Goal: Task Accomplishment & Management: Manage account settings

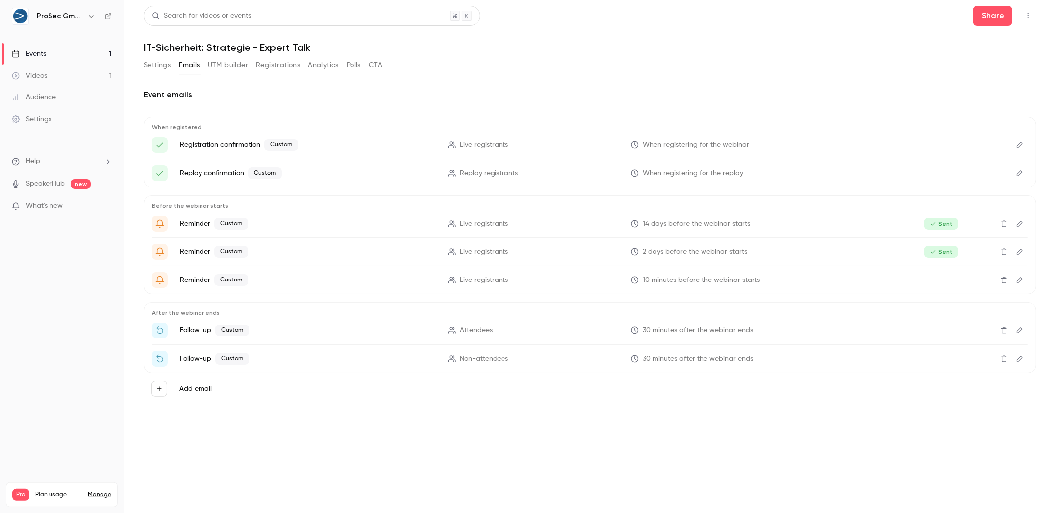
click at [39, 59] on link "Events 1" at bounding box center [62, 54] width 124 height 22
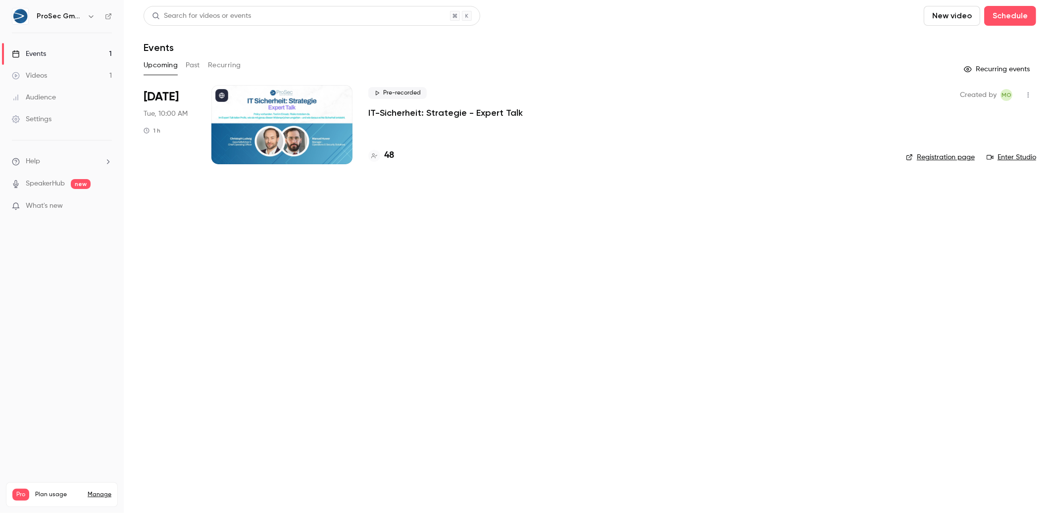
click at [491, 112] on p "IT-Sicherheit: Strategie - Expert Talk" at bounding box center [445, 113] width 154 height 12
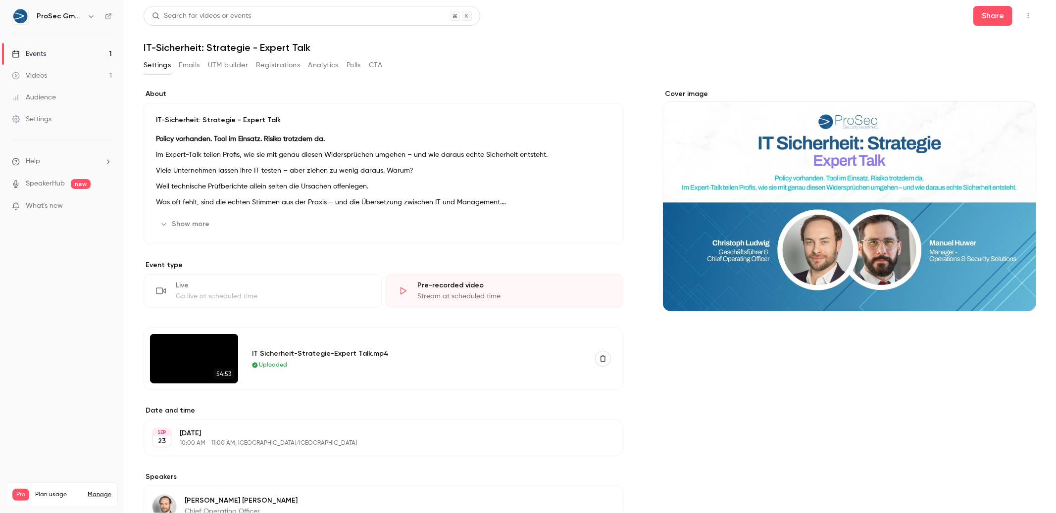
click at [1024, 17] on icon "button" at bounding box center [1028, 15] width 8 height 7
click at [973, 70] on div "Enter Studio" at bounding box center [981, 67] width 78 height 10
click at [184, 63] on button "Emails" at bounding box center [189, 65] width 21 height 16
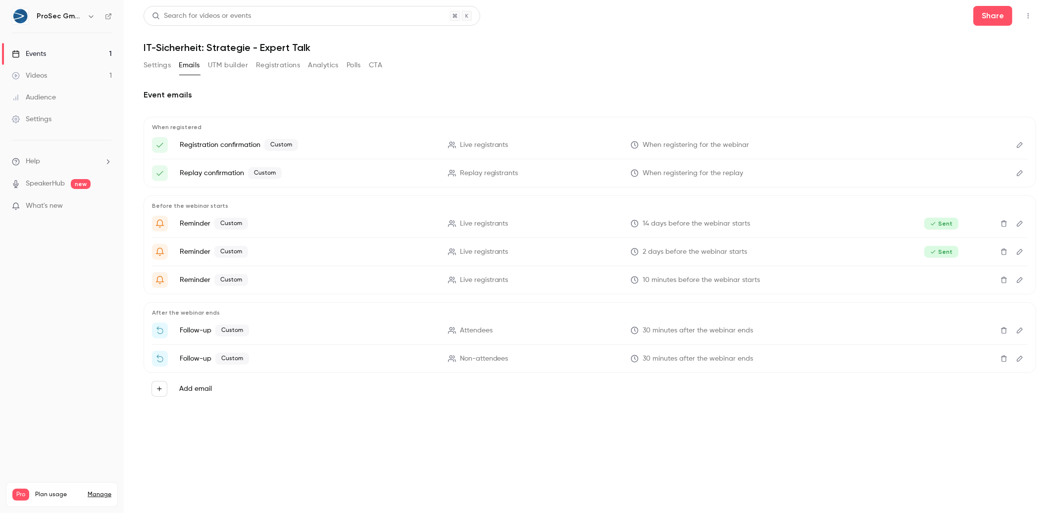
click at [269, 71] on button "Registrations" at bounding box center [278, 65] width 44 height 16
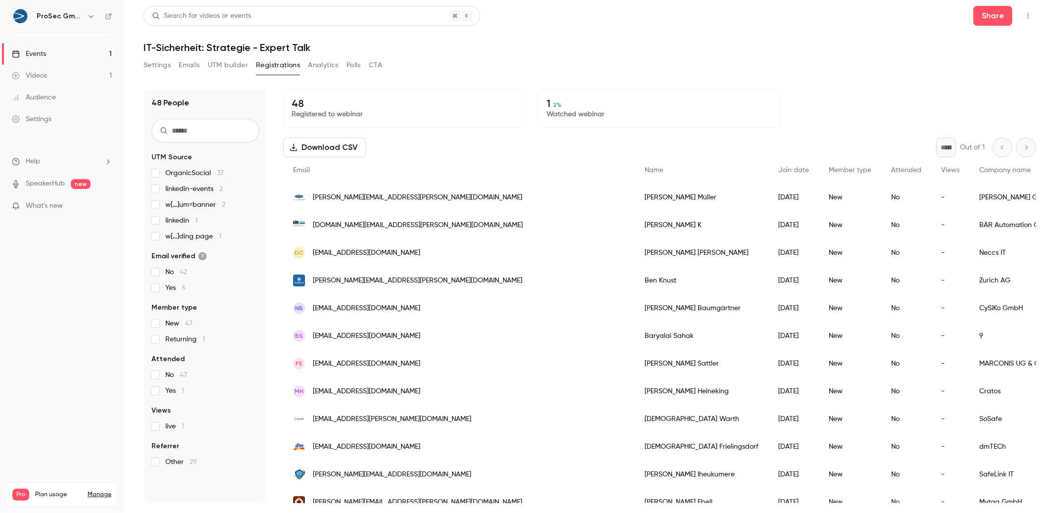
click at [303, 145] on button "Download CSV" at bounding box center [324, 148] width 83 height 20
click at [68, 76] on link "Videos 1" at bounding box center [62, 76] width 124 height 22
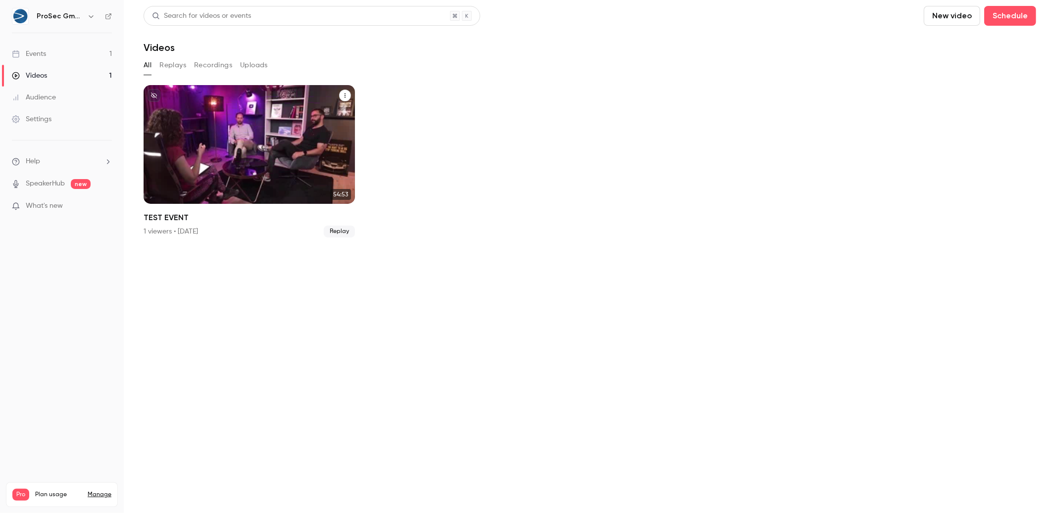
click at [303, 162] on div "ProSec GmbH [DATE] TEST EVENT" at bounding box center [249, 144] width 211 height 119
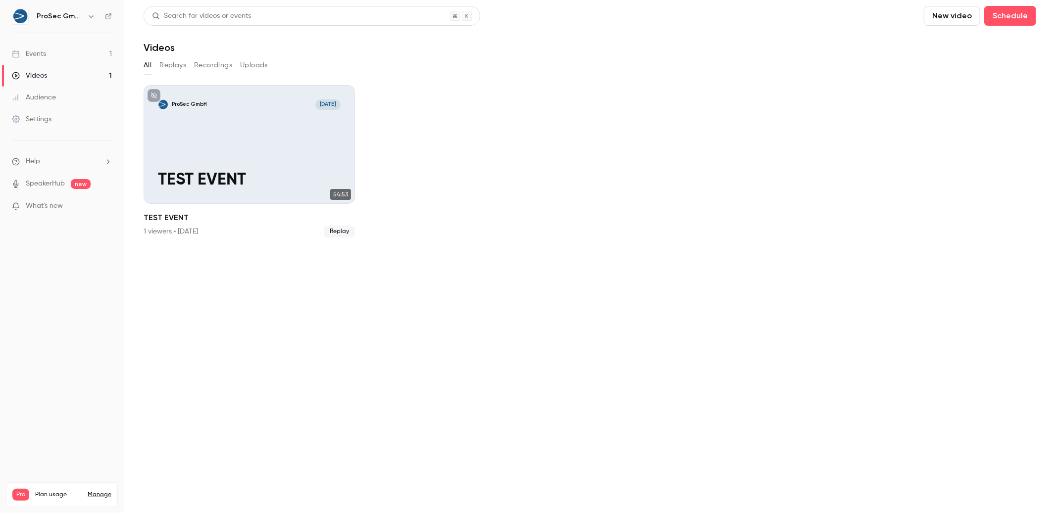
click at [77, 44] on link "Events 1" at bounding box center [62, 54] width 124 height 22
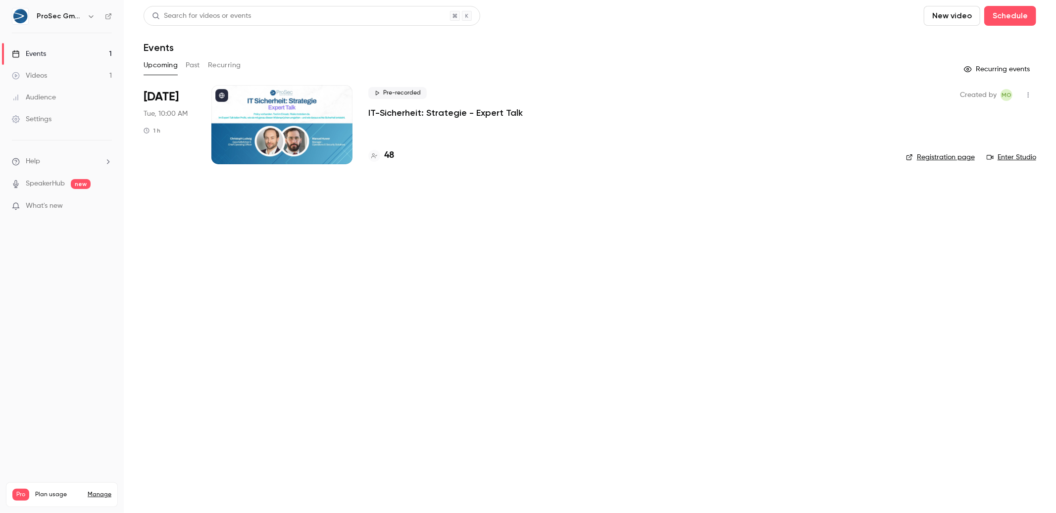
click at [39, 68] on link "Videos 1" at bounding box center [62, 76] width 124 height 22
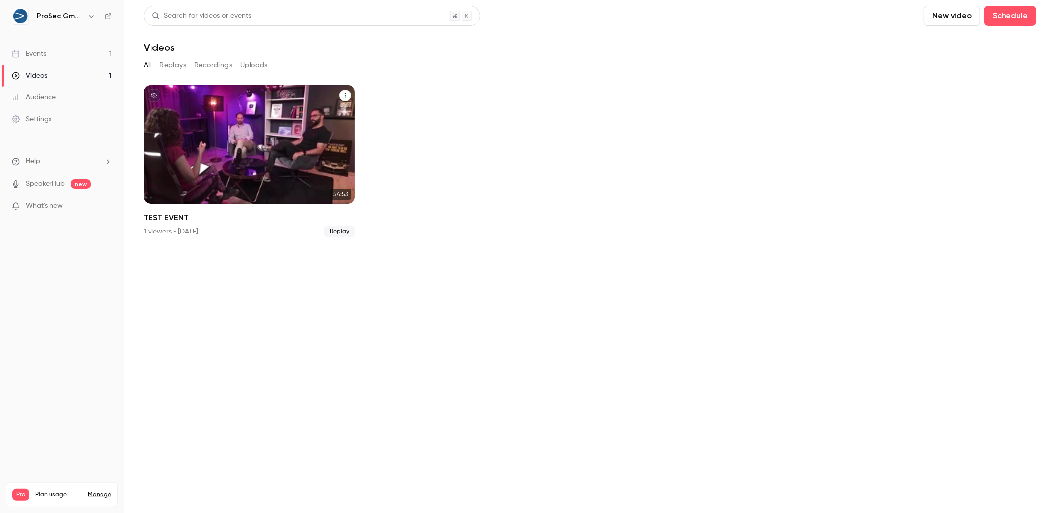
click at [308, 126] on div "ProSec GmbH [DATE] TEST EVENT" at bounding box center [249, 144] width 211 height 119
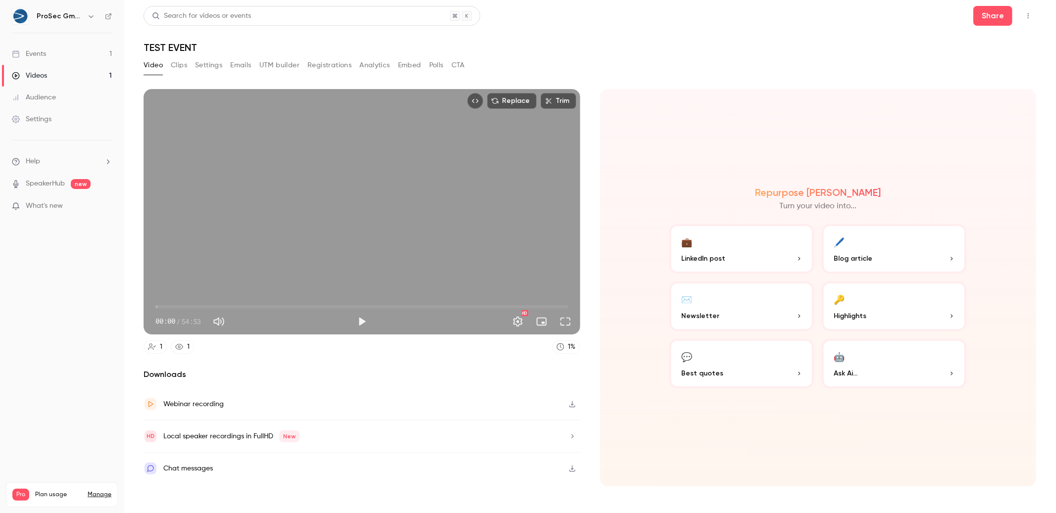
click at [355, 327] on button "Play" at bounding box center [362, 322] width 20 height 20
click at [354, 224] on div "Replace Trim 00:08 00:08 / 54:53 HD" at bounding box center [362, 212] width 437 height 246
type input "***"
click at [59, 53] on link "Events 1" at bounding box center [62, 54] width 124 height 22
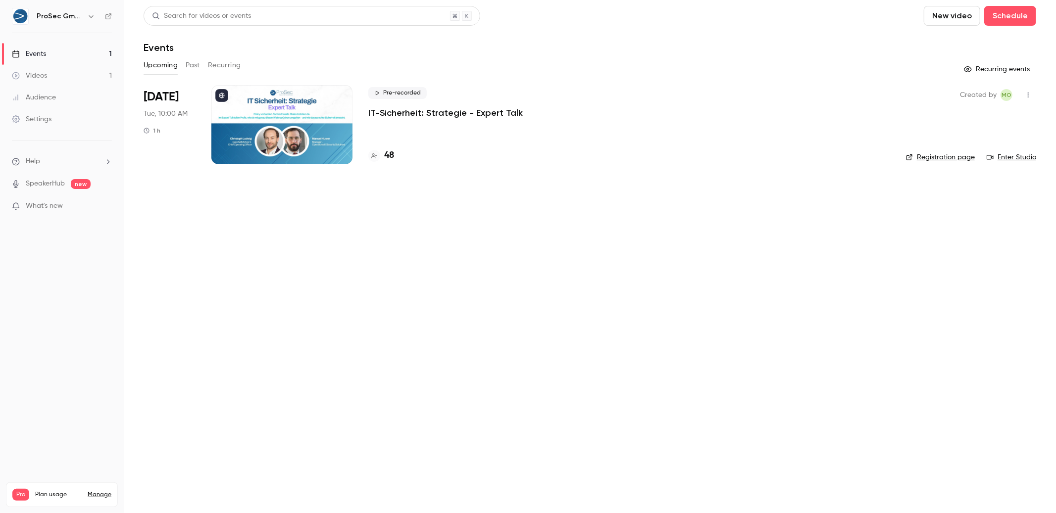
click at [195, 65] on button "Past" at bounding box center [193, 65] width 14 height 16
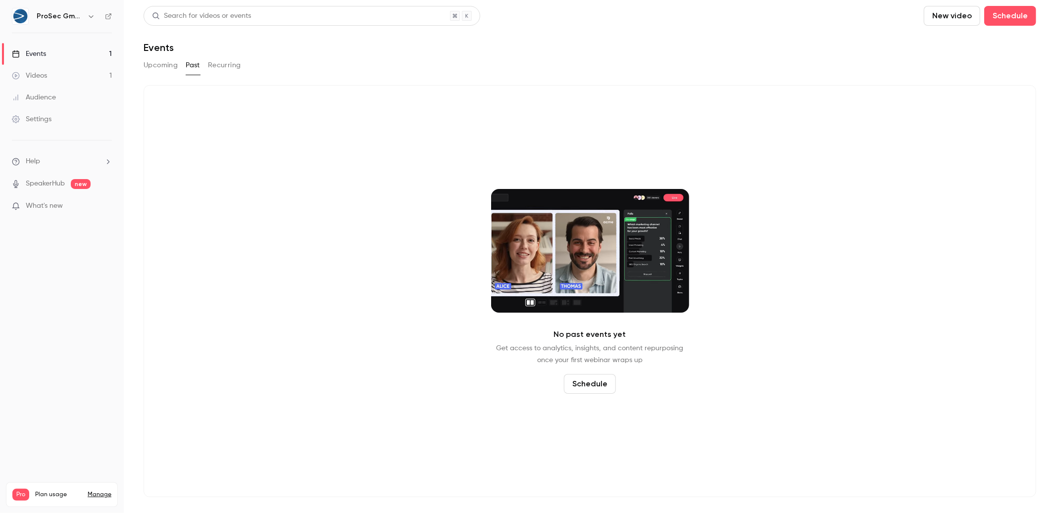
click at [213, 64] on button "Recurring" at bounding box center [224, 65] width 33 height 16
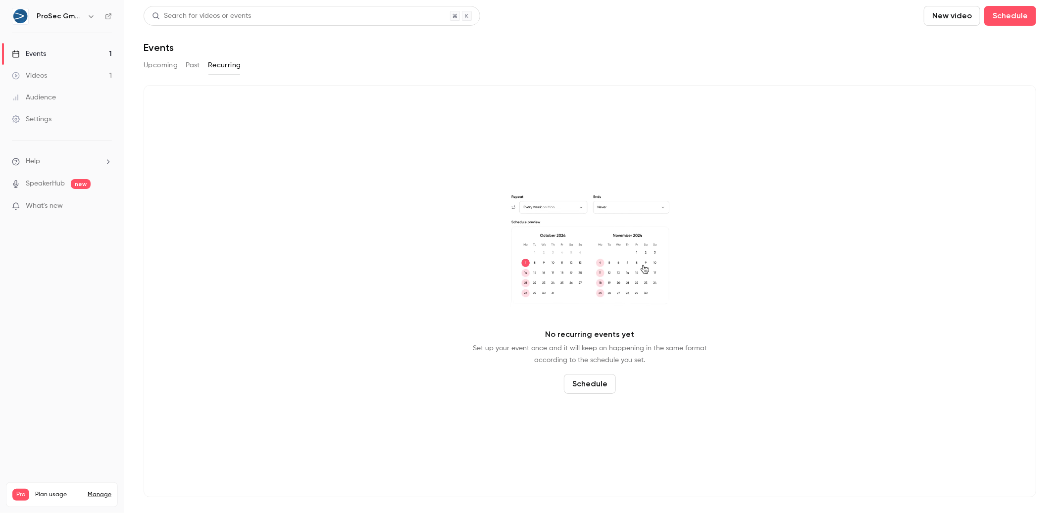
click at [144, 69] on button "Upcoming" at bounding box center [161, 65] width 34 height 16
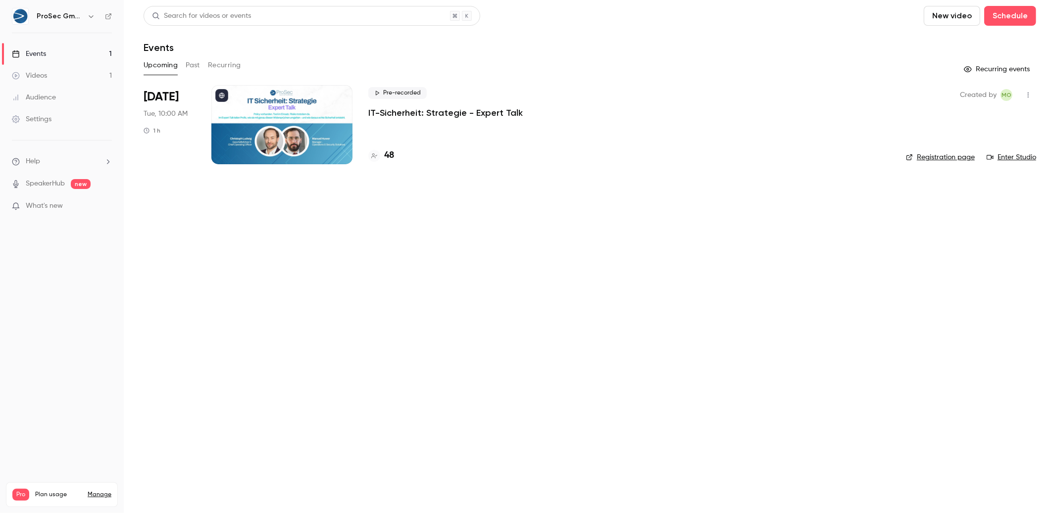
click at [642, 370] on main "Search for videos or events New video Schedule Events Upcoming Past Recurring R…" at bounding box center [590, 256] width 932 height 513
click at [493, 124] on div "Pre-recorded IT-Sicherheit: Strategie - Expert Talk 48" at bounding box center [629, 124] width 522 height 79
click at [499, 107] on p "IT-Sicherheit: Strategie - Expert Talk" at bounding box center [445, 113] width 154 height 12
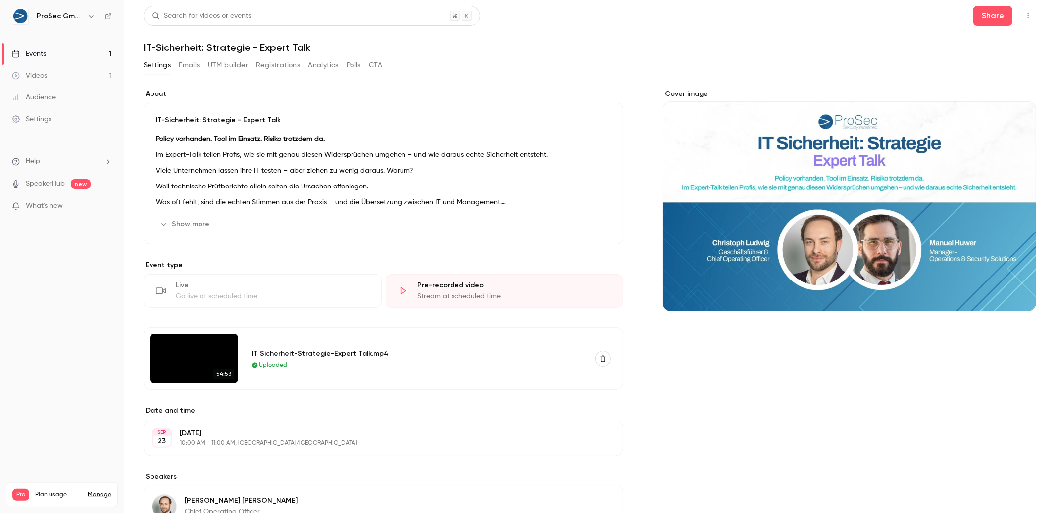
click at [284, 72] on button "Registrations" at bounding box center [278, 65] width 44 height 16
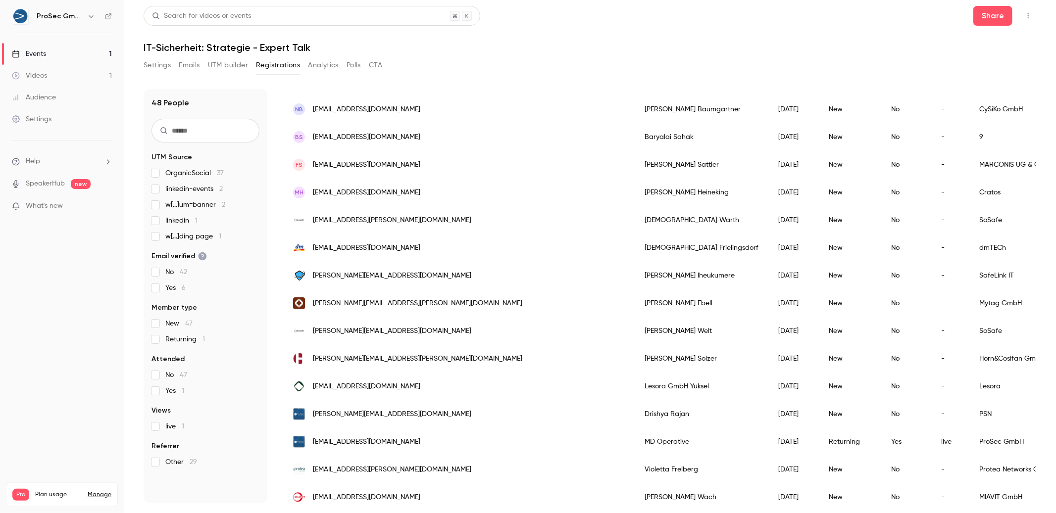
scroll to position [205, 0]
